Goal: Task Accomplishment & Management: Use online tool/utility

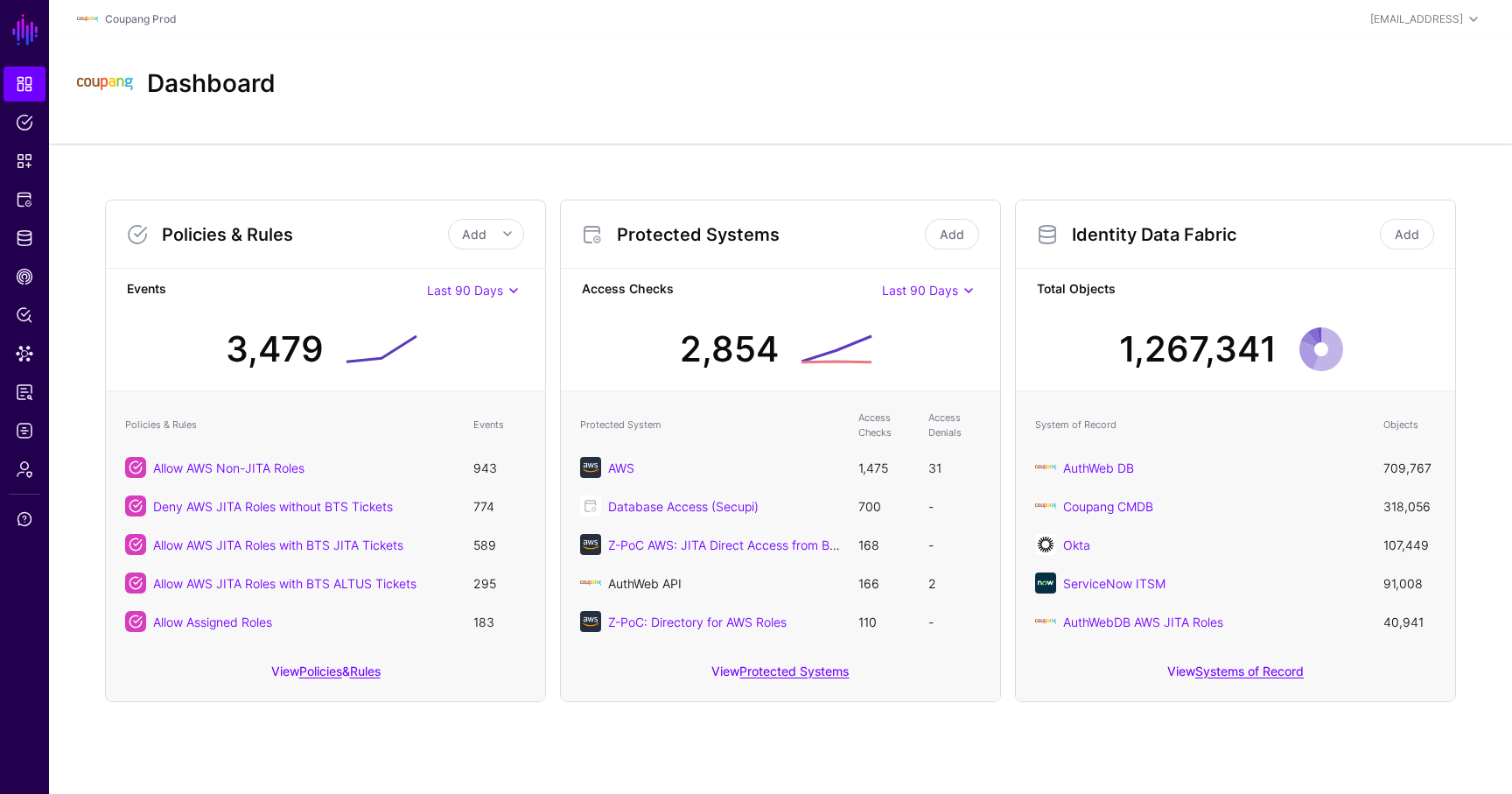
click at [649, 585] on link "AuthWeb API" at bounding box center [645, 583] width 74 height 15
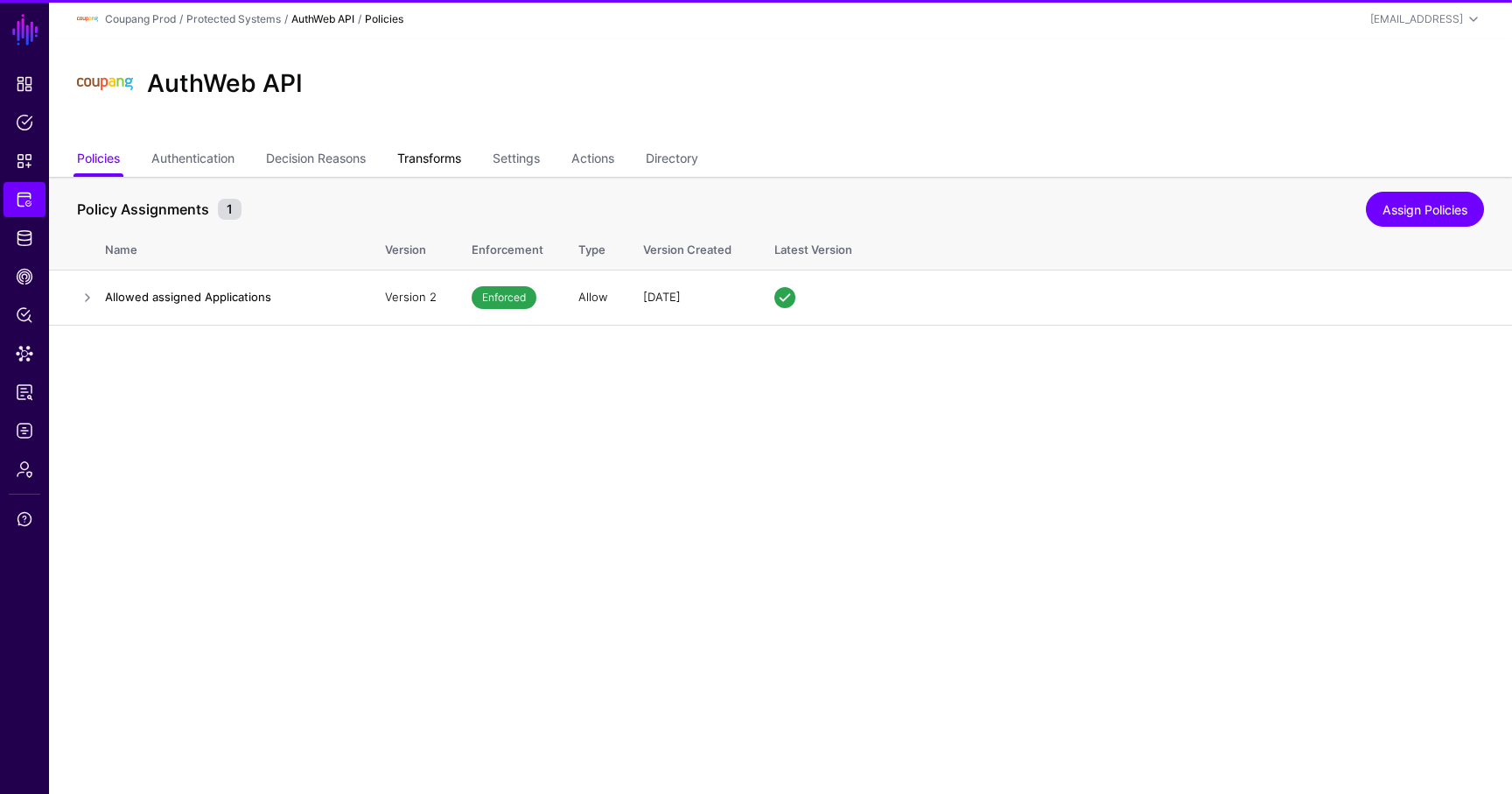
click at [443, 151] on link "Transforms" at bounding box center [429, 160] width 64 height 33
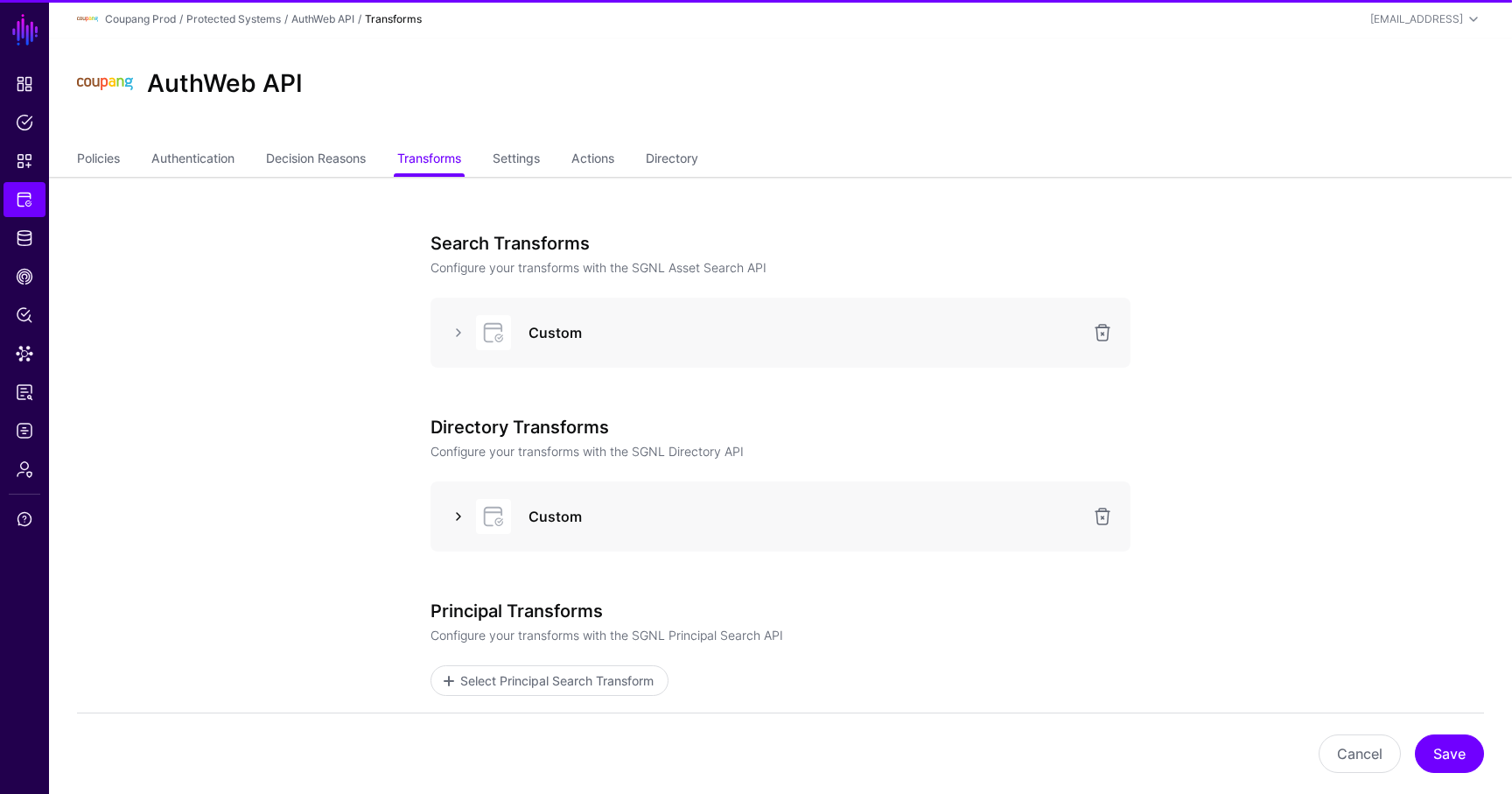
click at [463, 510] on link at bounding box center [458, 517] width 21 height 21
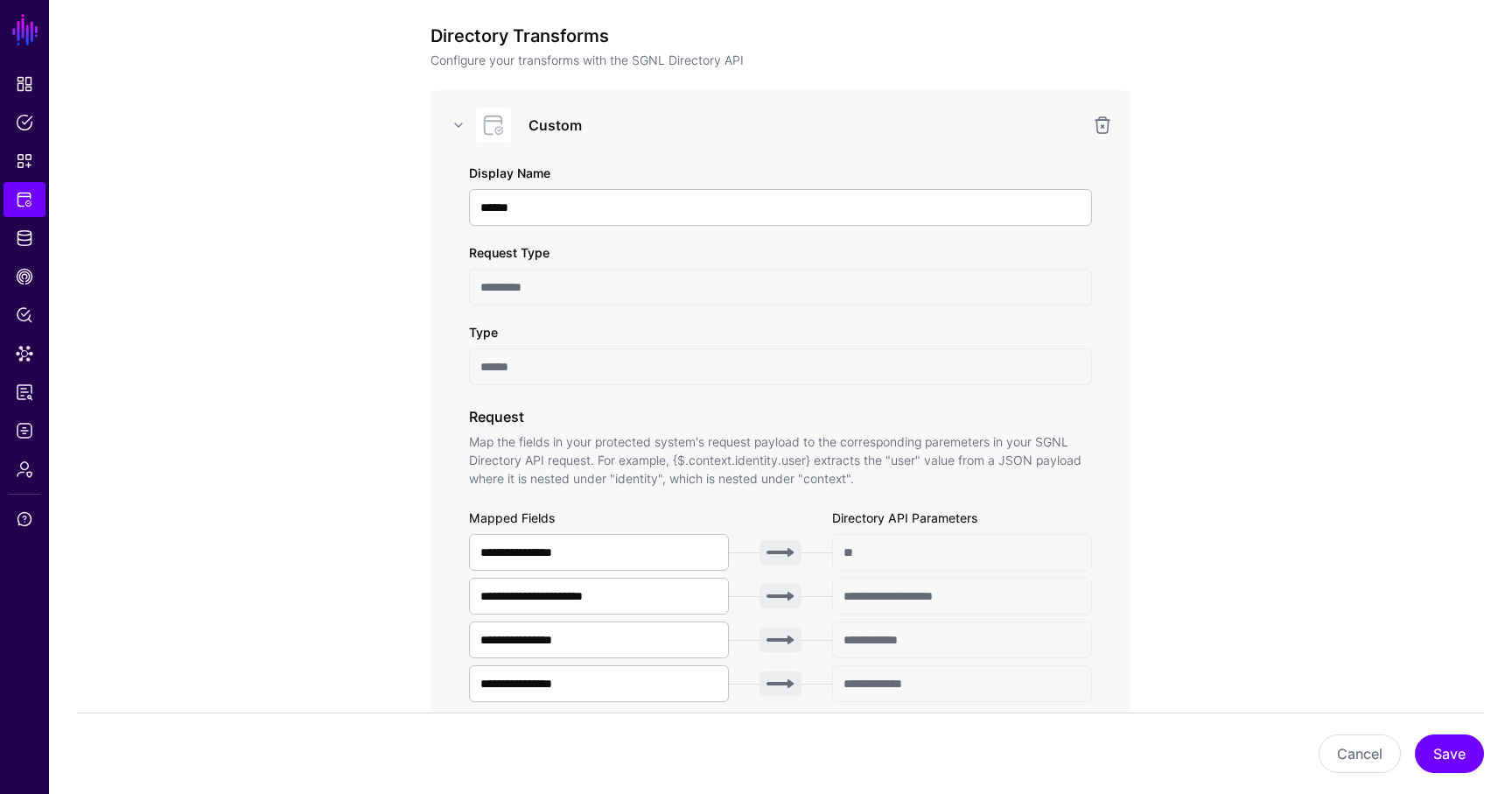
scroll to position [496, 0]
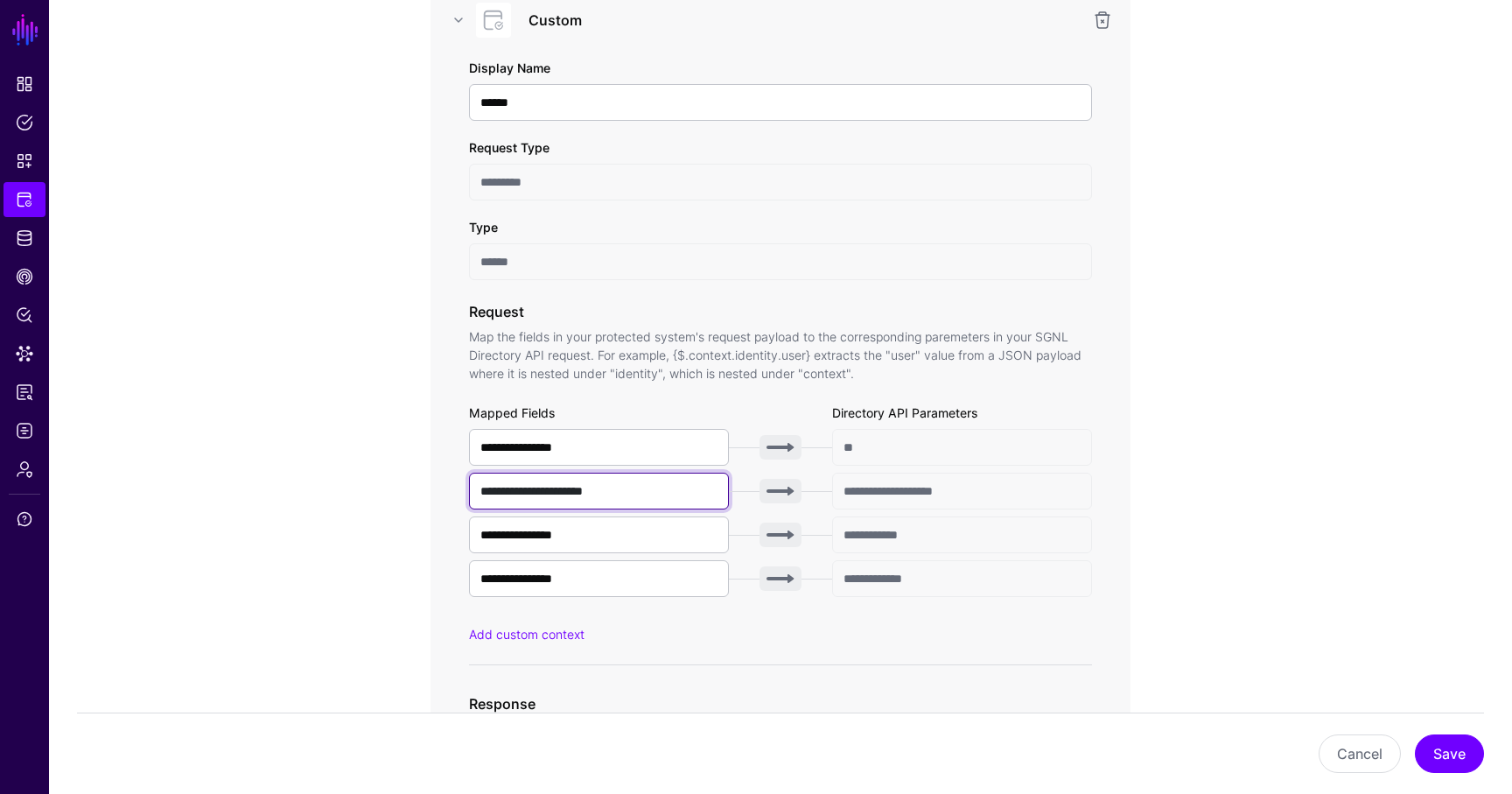
drag, startPoint x: 656, startPoint y: 487, endPoint x: 412, endPoint y: 477, distance: 244.2
click at [412, 477] on div "**********" at bounding box center [780, 719] width 811 height 2077
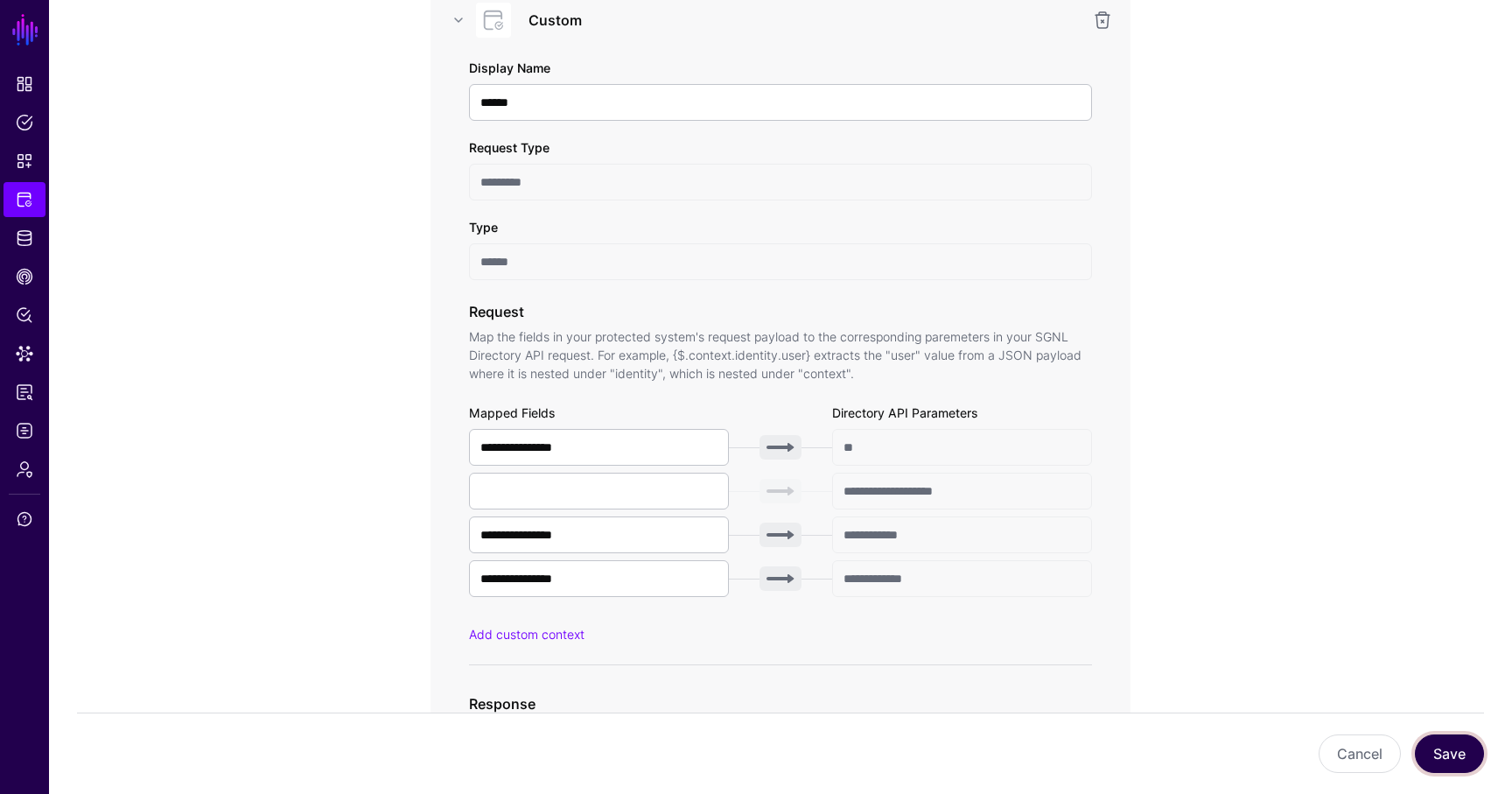
click at [1437, 742] on button "Save" at bounding box center [1449, 753] width 69 height 38
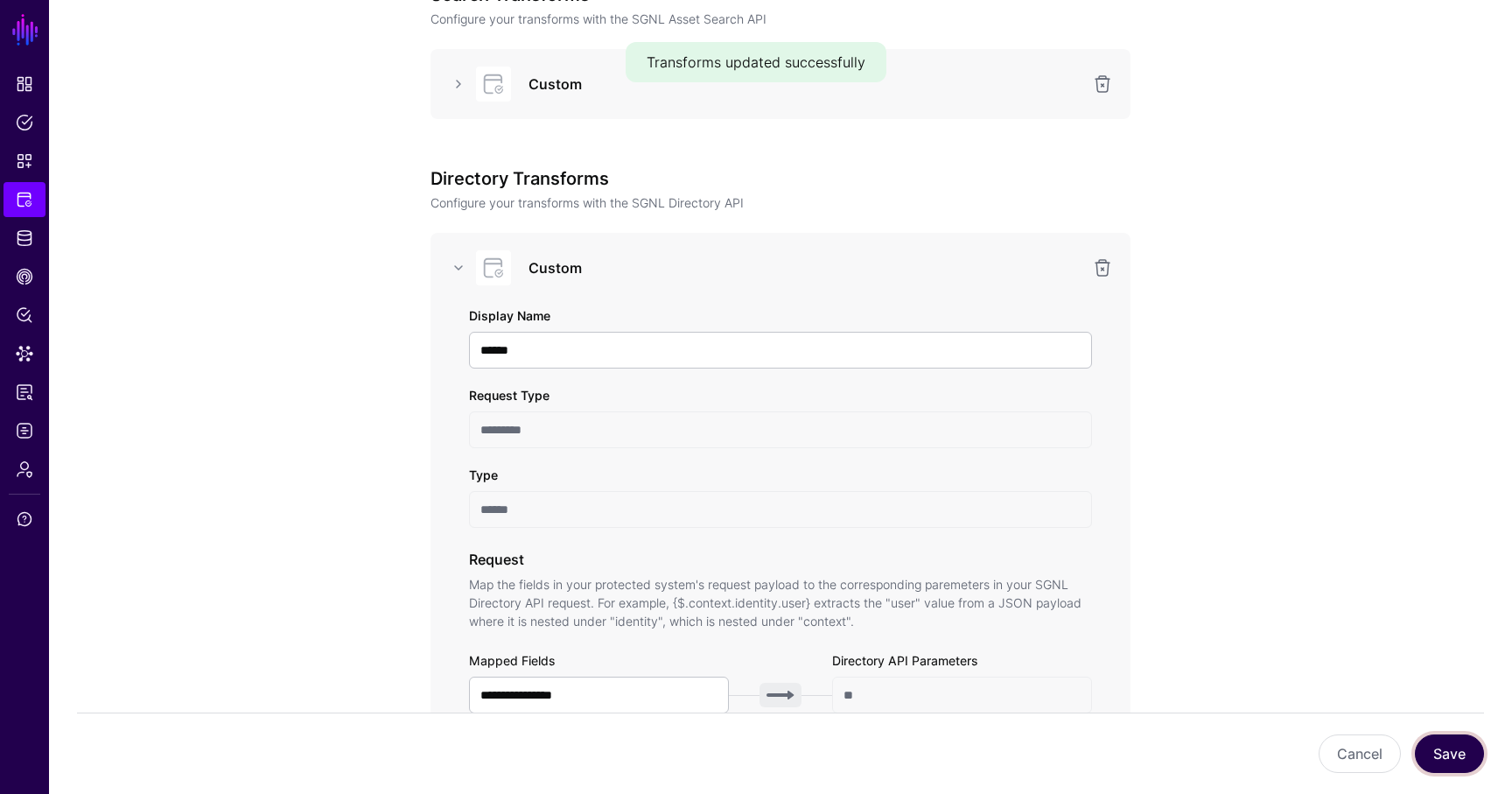
scroll to position [0, 0]
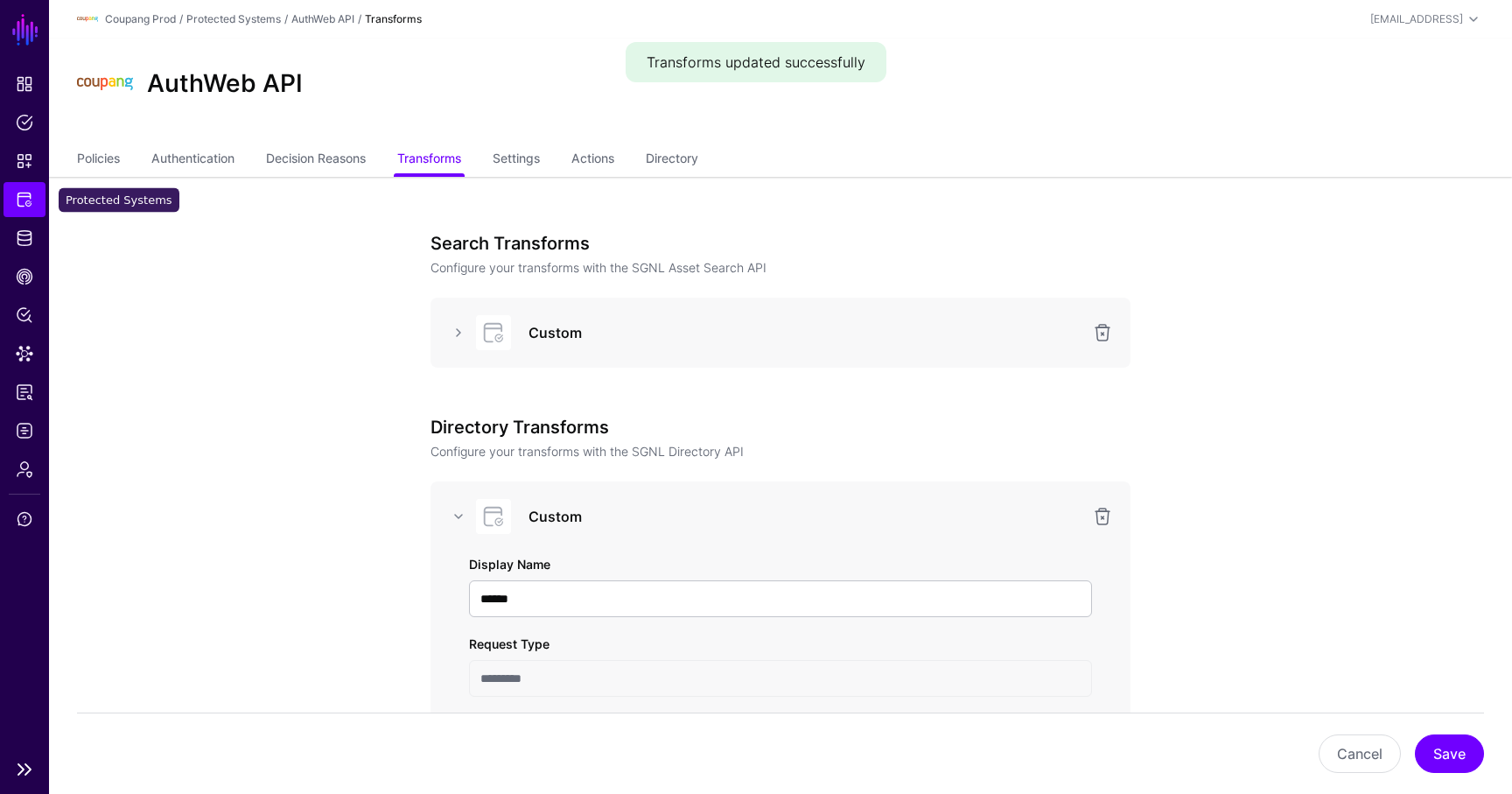
click at [24, 204] on span "Protected Systems" at bounding box center [25, 200] width 18 height 18
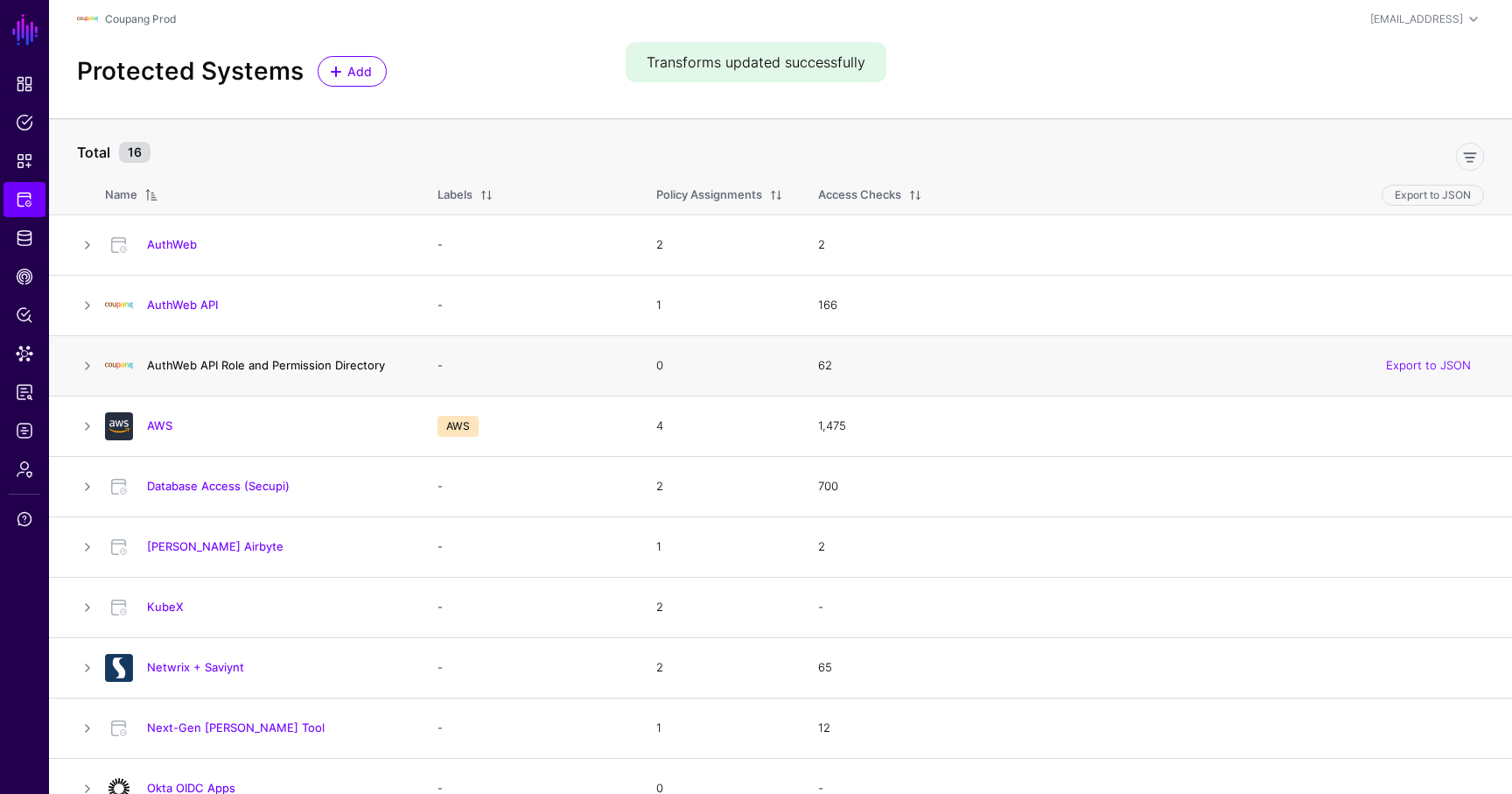
click at [334, 368] on link "AuthWeb API Role and Permission Directory" at bounding box center [266, 365] width 238 height 14
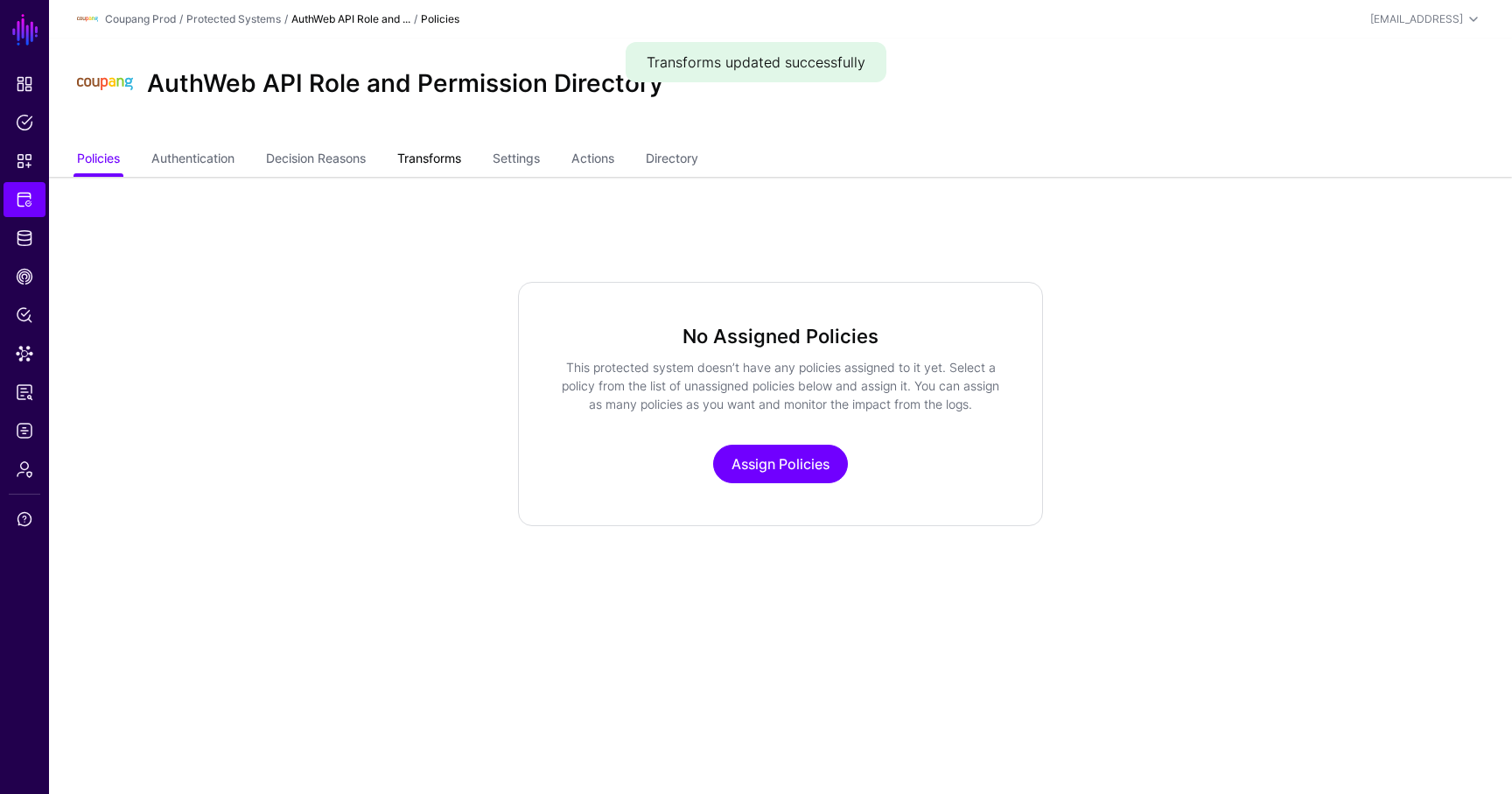
click at [460, 158] on link "Transforms" at bounding box center [429, 160] width 64 height 33
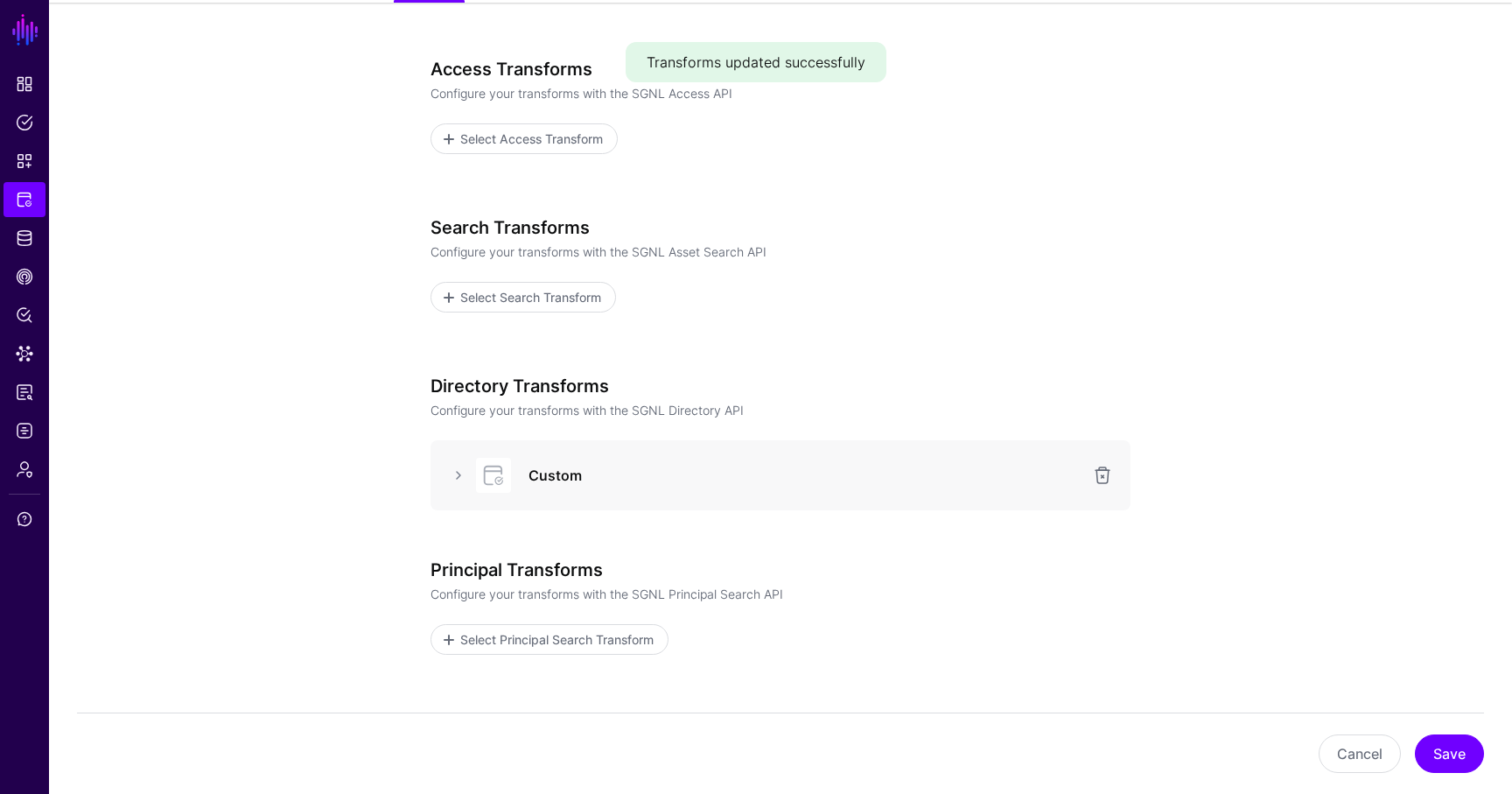
scroll to position [253, 0]
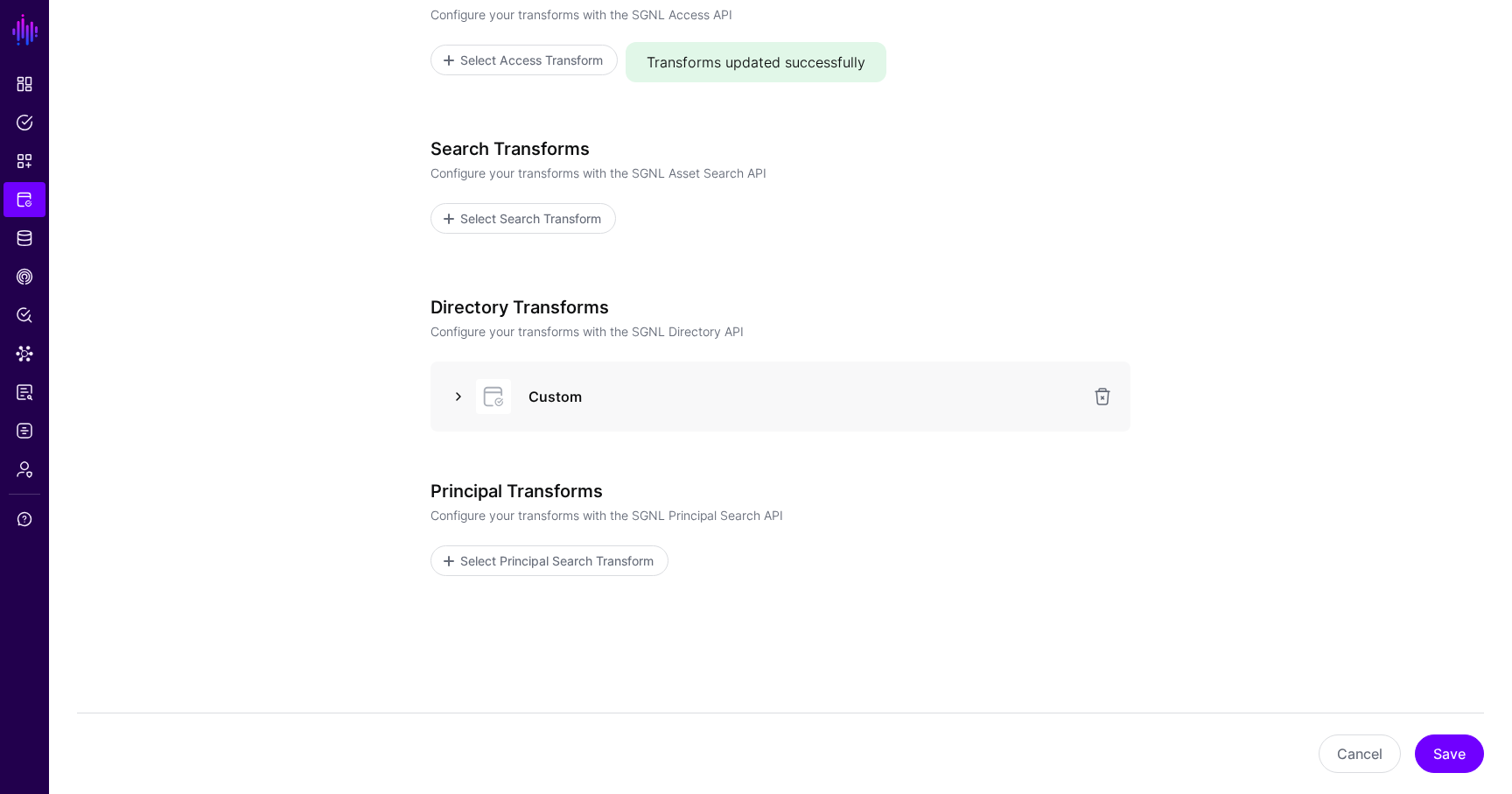
click at [460, 400] on link at bounding box center [458, 397] width 21 height 21
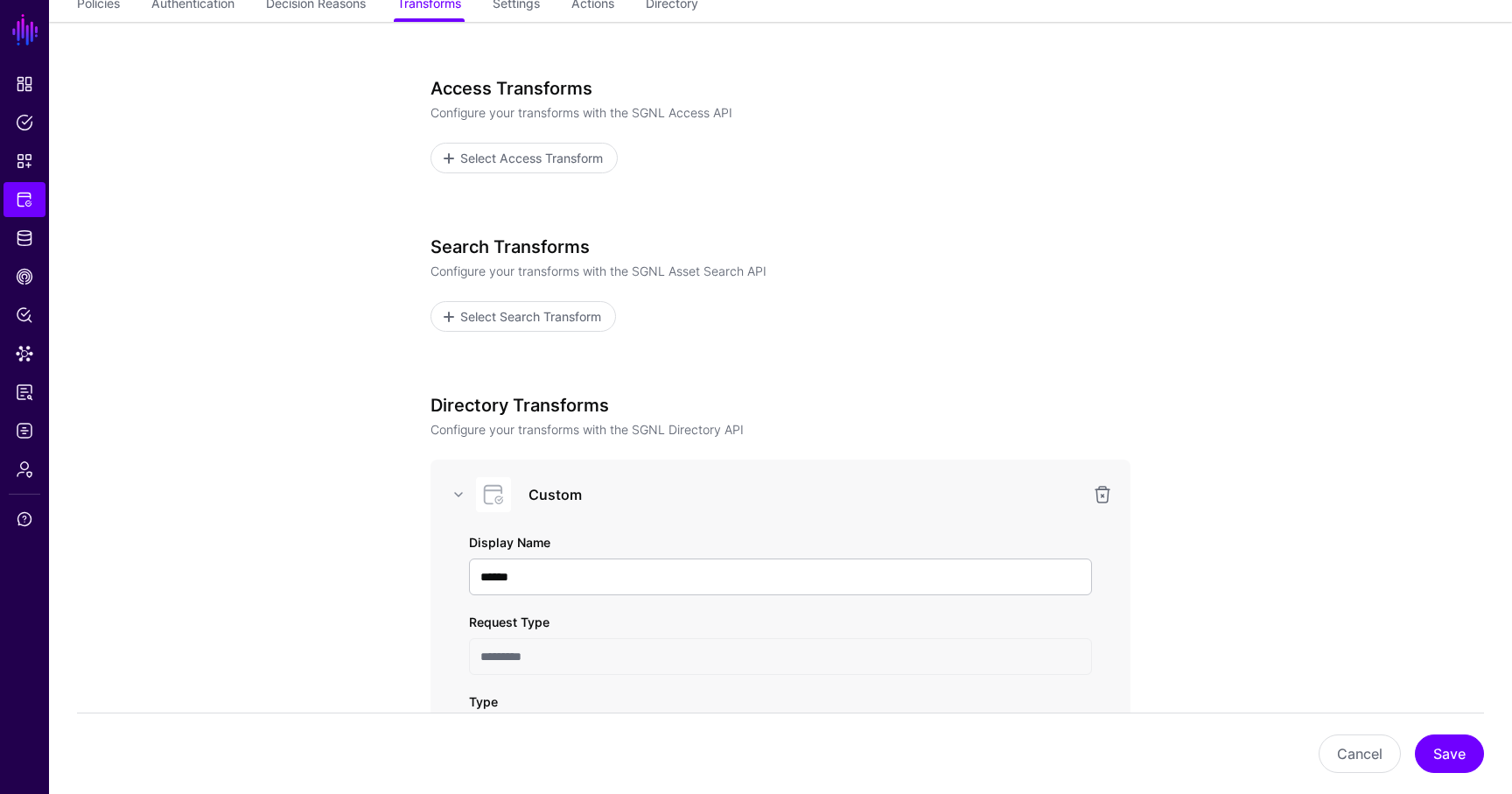
scroll to position [0, 0]
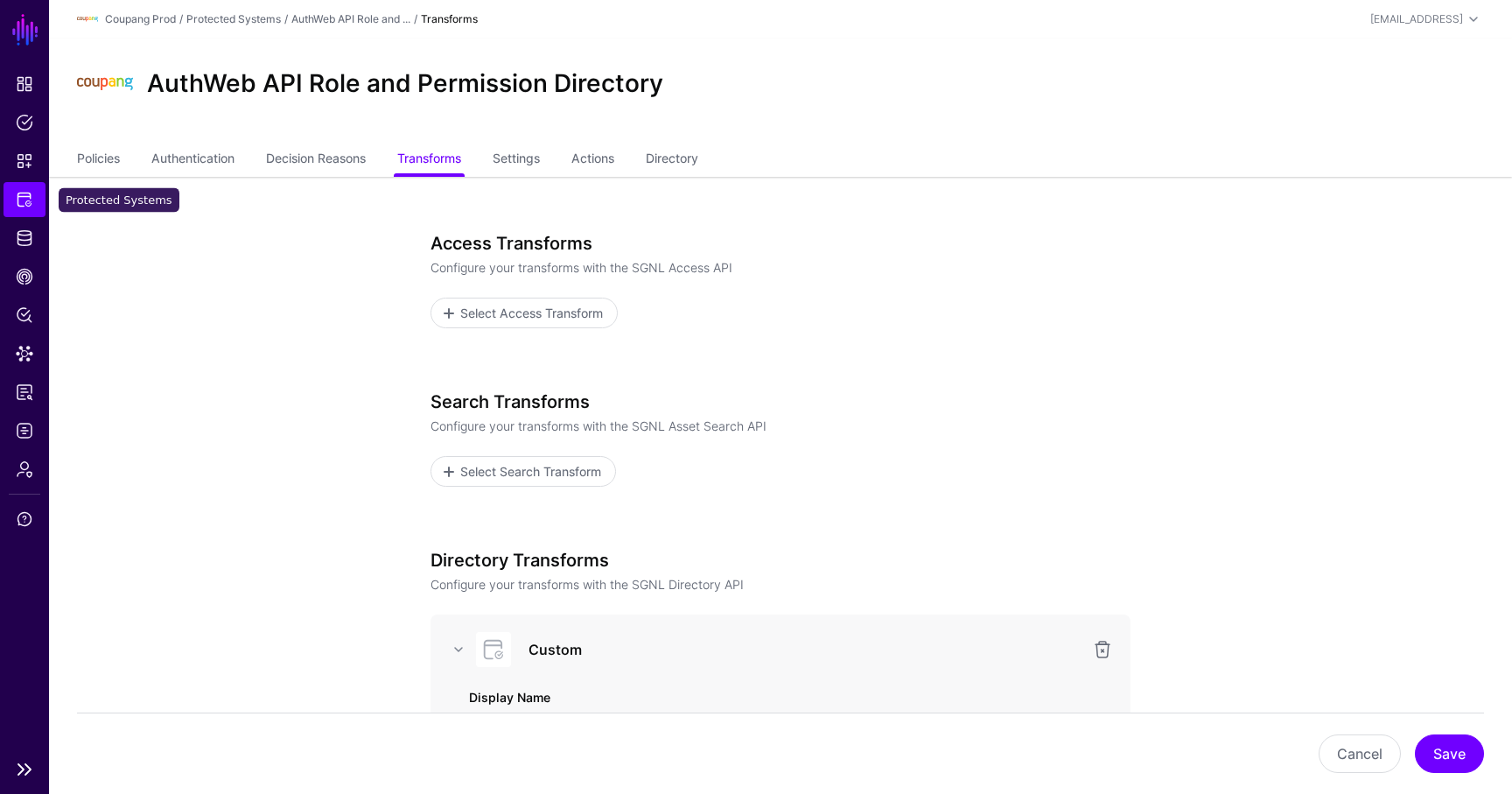
click at [32, 190] on link "Protected Systems" at bounding box center [24, 199] width 42 height 35
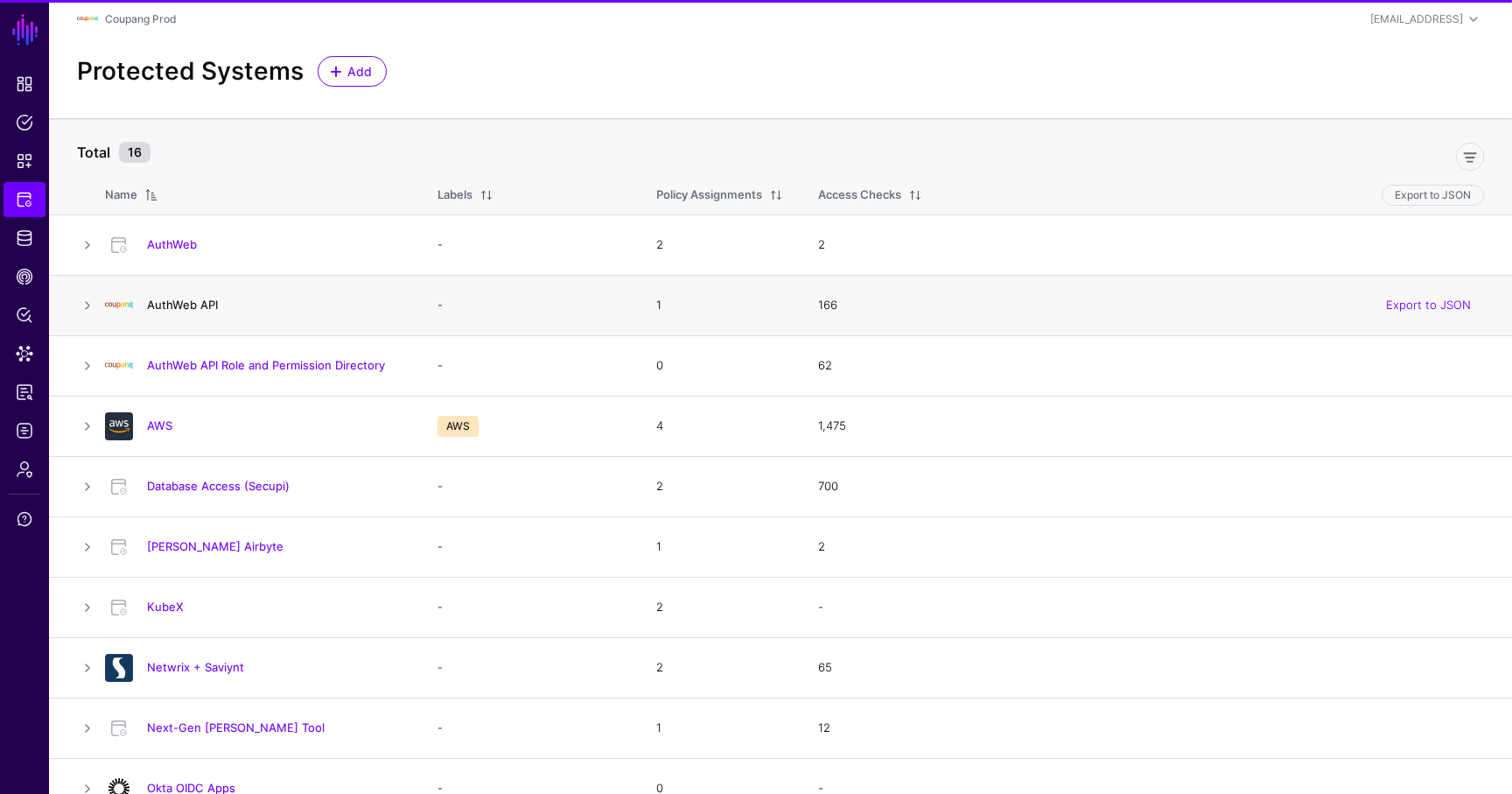
click at [176, 306] on link "AuthWeb API" at bounding box center [183, 305] width 71 height 14
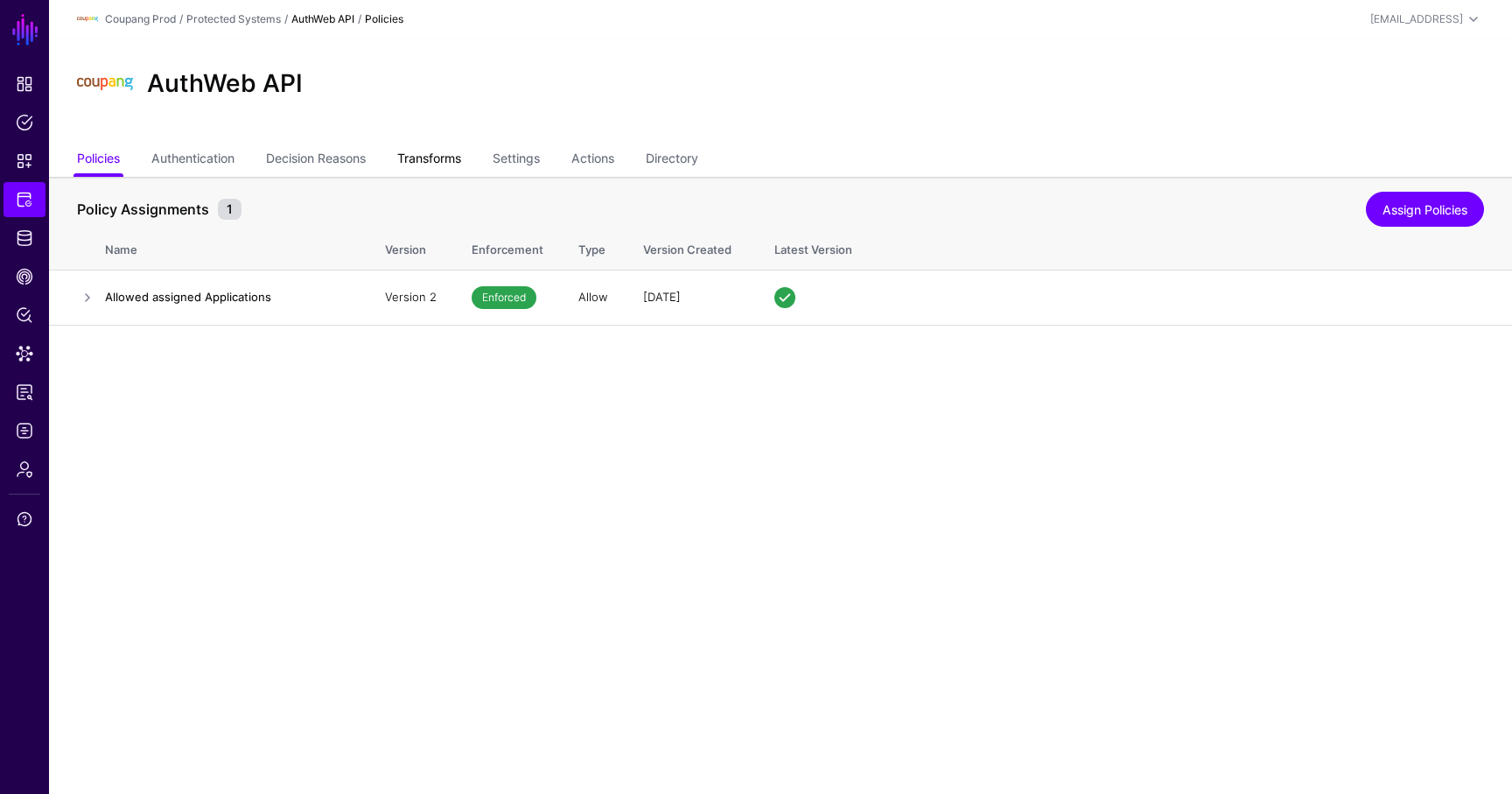
click at [461, 158] on link "Transforms" at bounding box center [429, 160] width 64 height 33
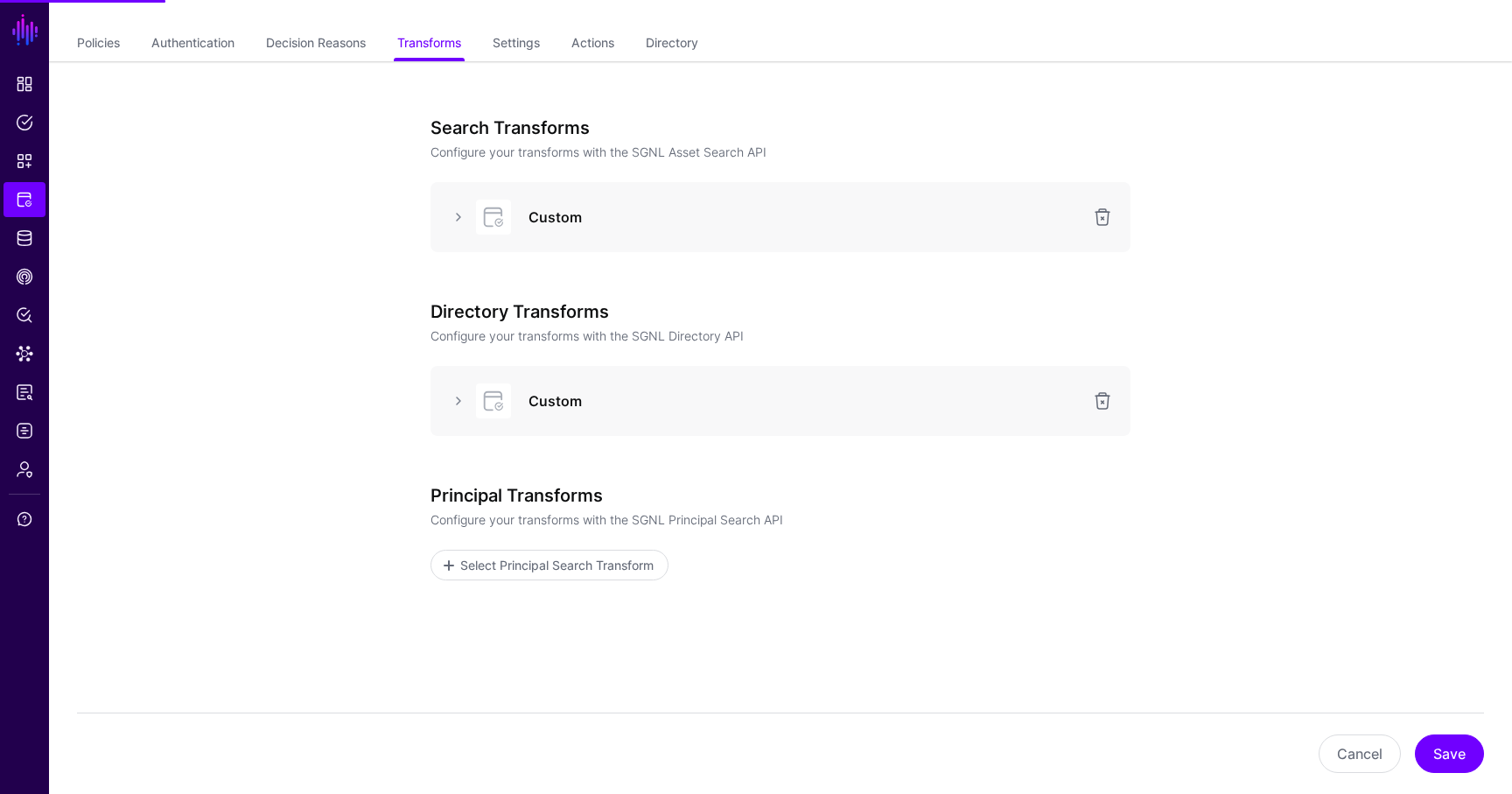
scroll to position [160, 0]
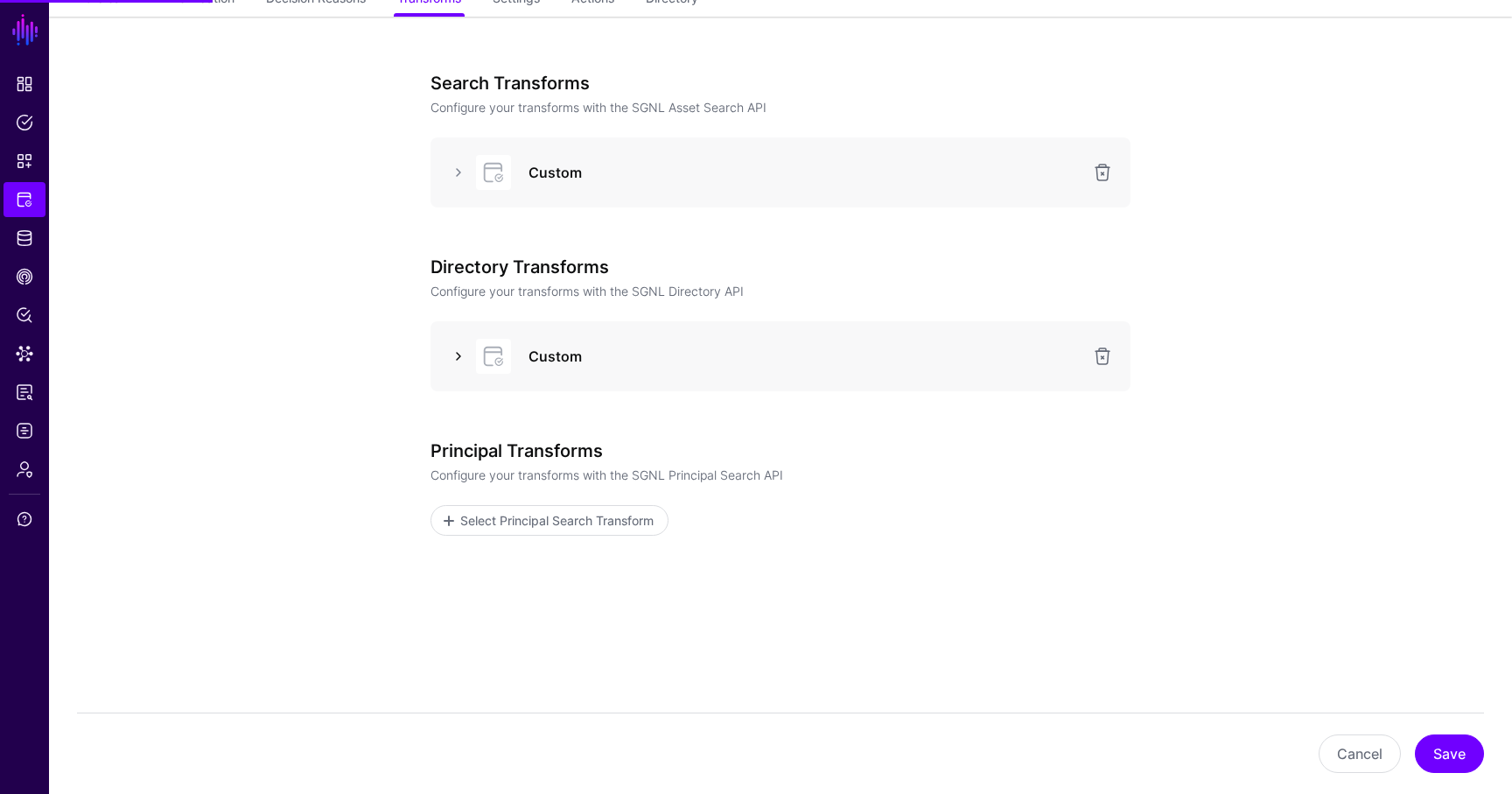
click at [466, 354] on link at bounding box center [458, 356] width 21 height 21
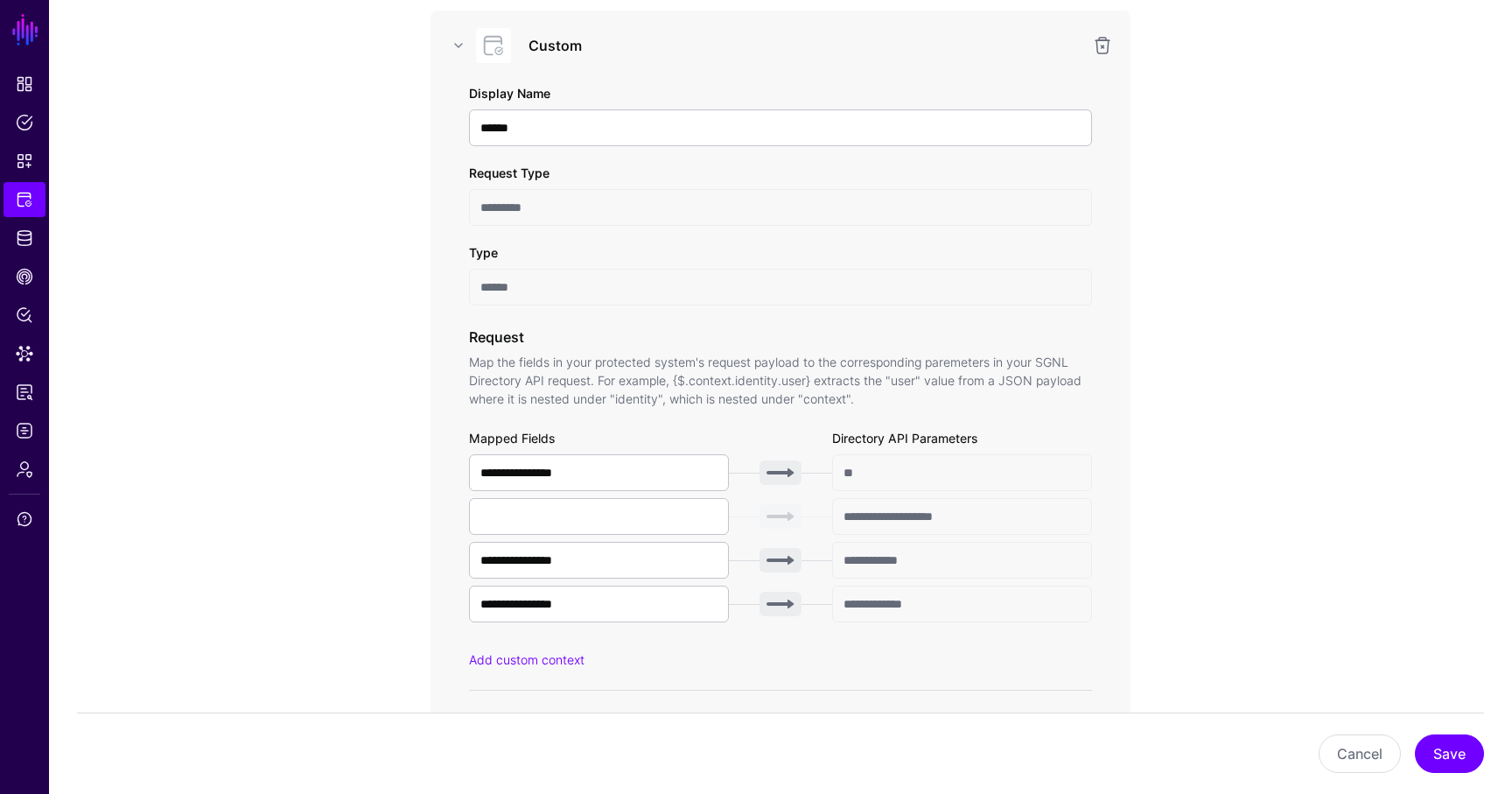
scroll to position [816, 0]
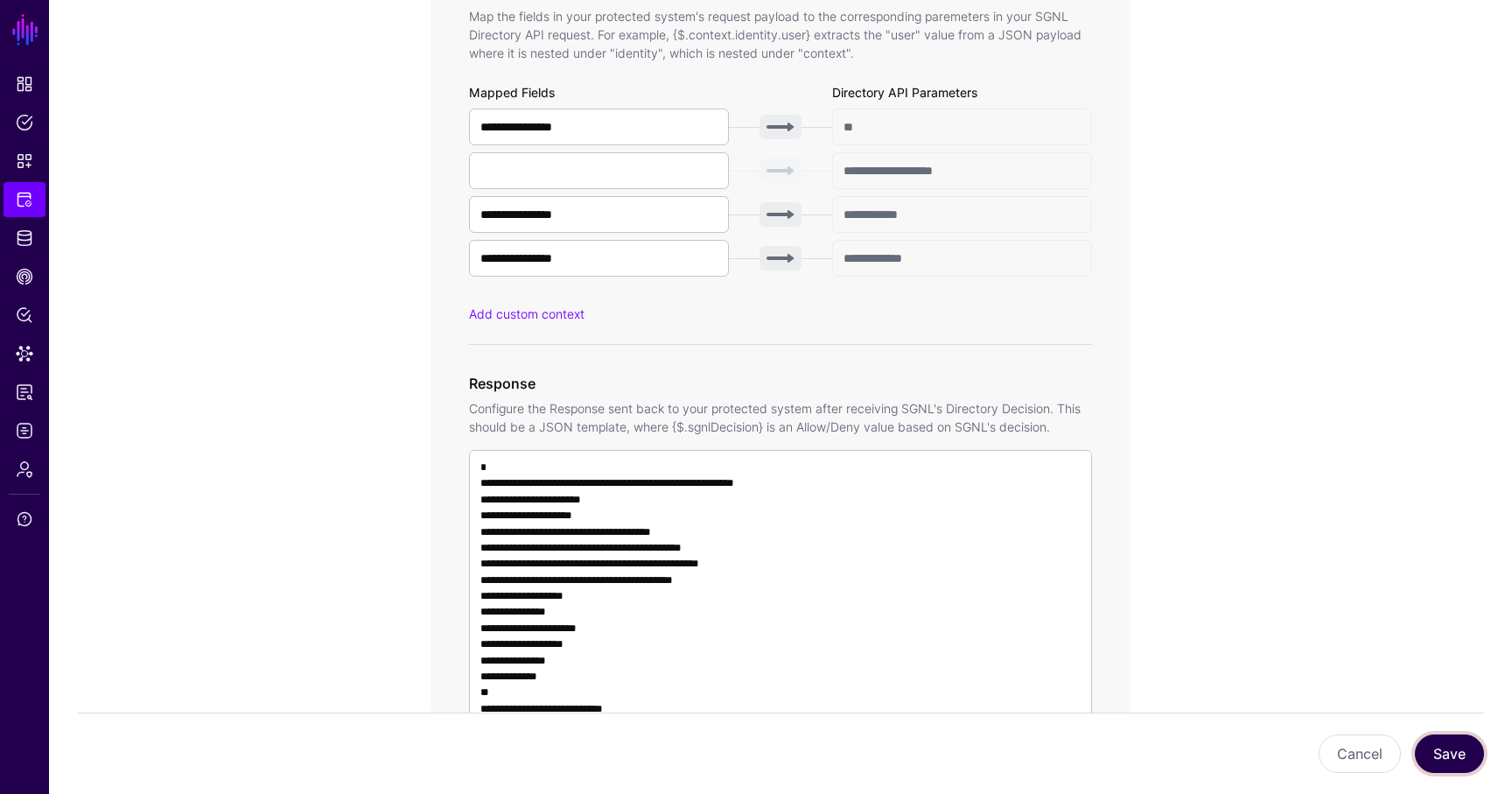
click at [1424, 751] on button "Save" at bounding box center [1449, 753] width 69 height 38
